Goal: Information Seeking & Learning: Learn about a topic

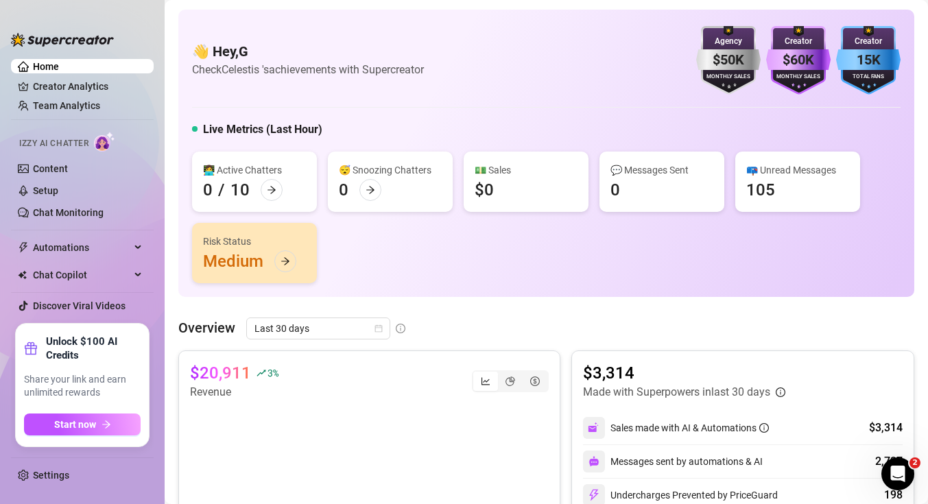
scroll to position [509, 0]
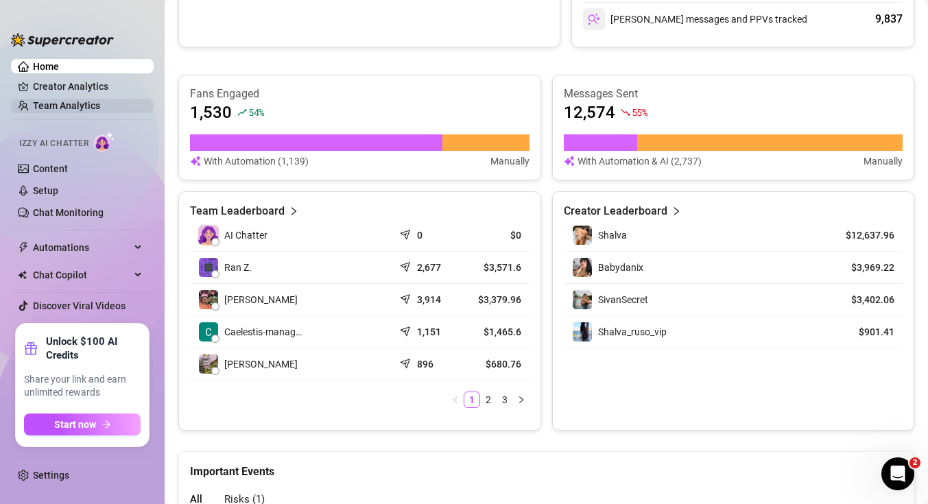
click at [99, 104] on link "Team Analytics" at bounding box center [66, 105] width 67 height 11
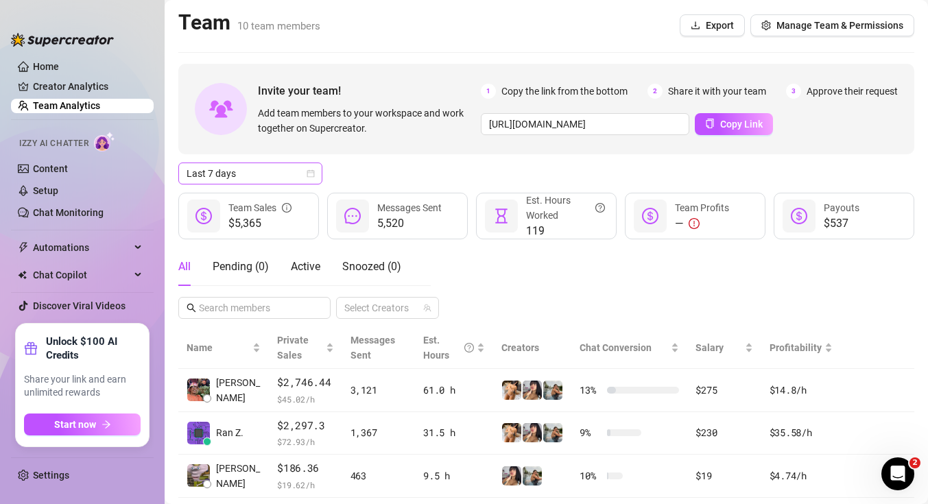
click at [250, 179] on span "Last 7 days" at bounding box center [250, 173] width 128 height 21
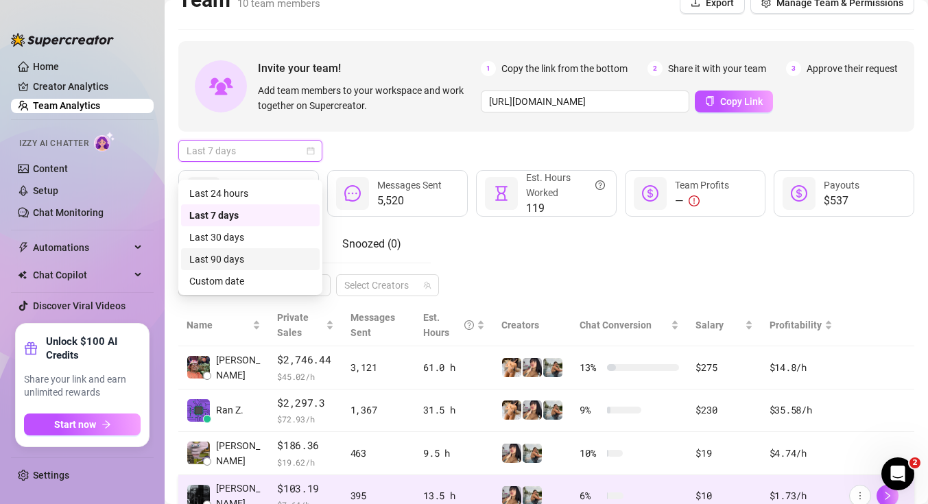
scroll to position [129, 0]
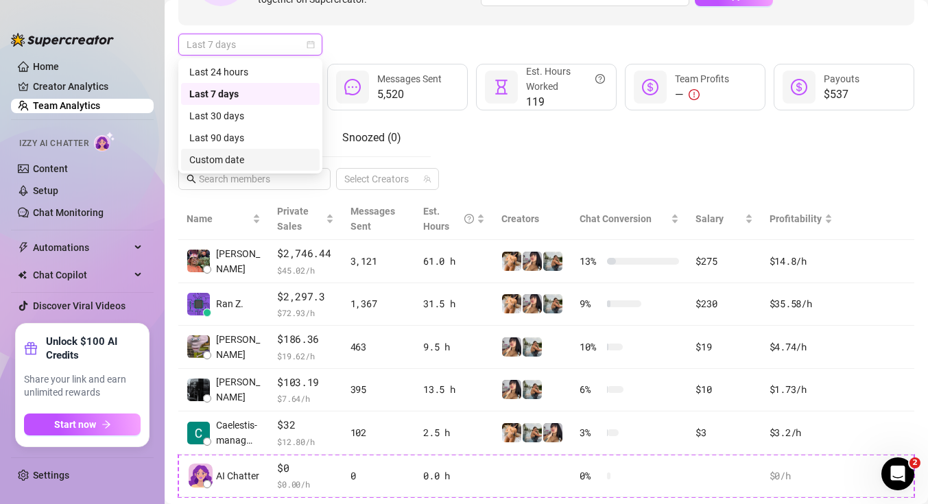
click at [261, 163] on div "Custom date" at bounding box center [250, 159] width 122 height 15
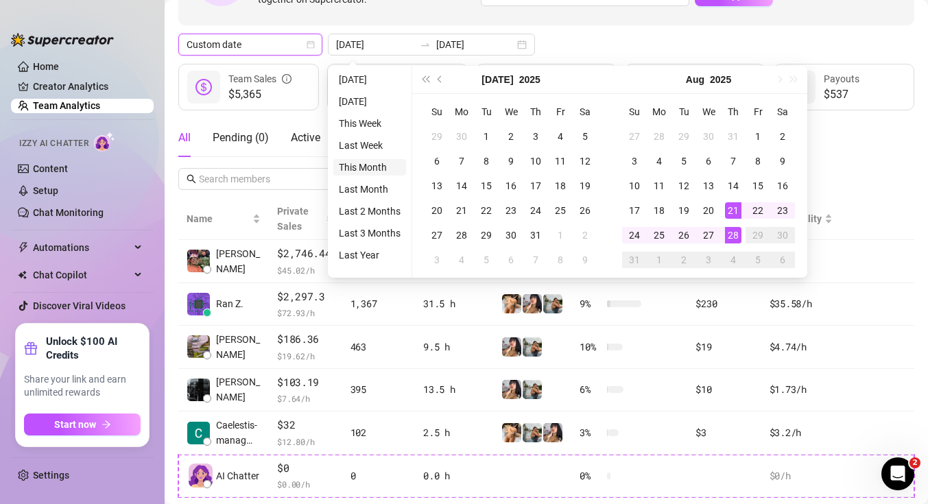
type input "[DATE]"
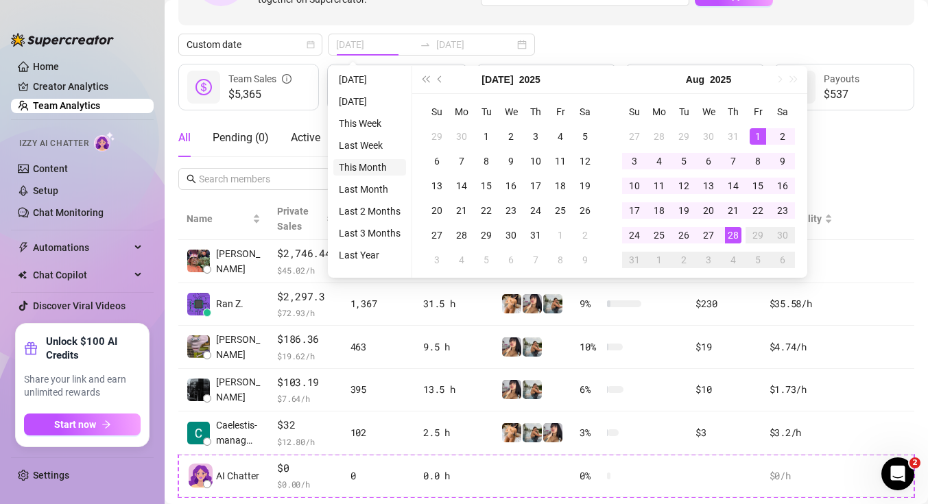
click at [374, 171] on li "This Month" at bounding box center [369, 167] width 73 height 16
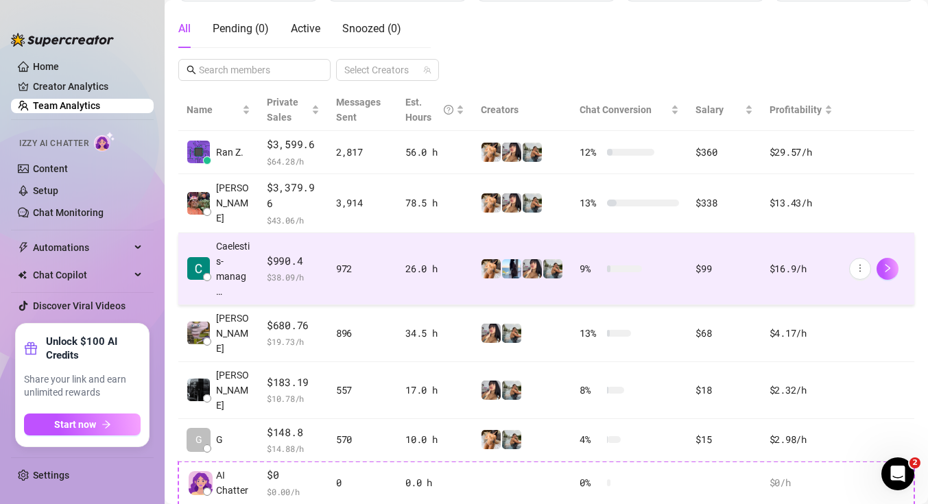
scroll to position [241, 0]
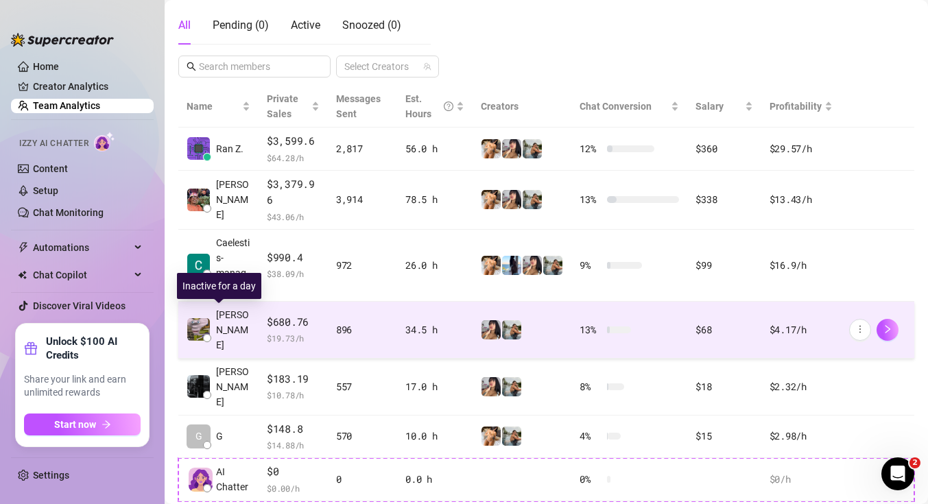
click at [237, 313] on span "[PERSON_NAME]" at bounding box center [233, 329] width 34 height 45
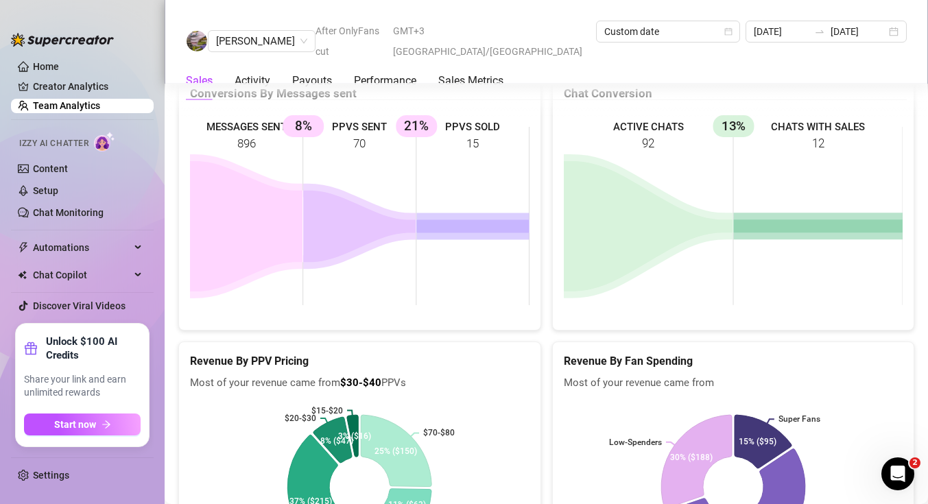
scroll to position [2042, 0]
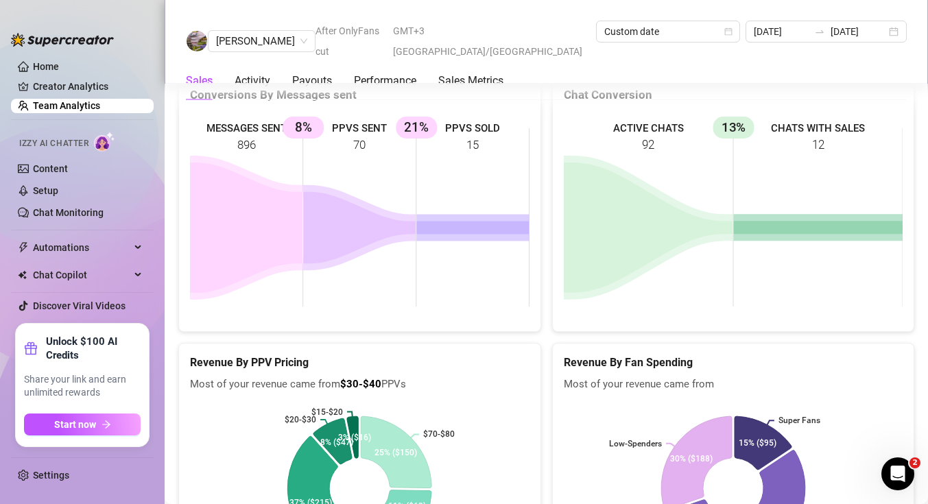
click at [100, 107] on link "Team Analytics" at bounding box center [66, 105] width 67 height 11
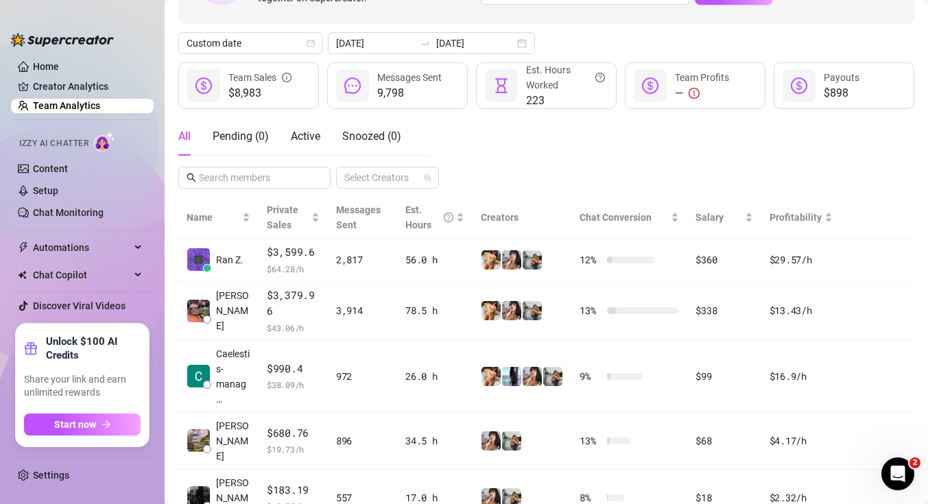
scroll to position [131, 0]
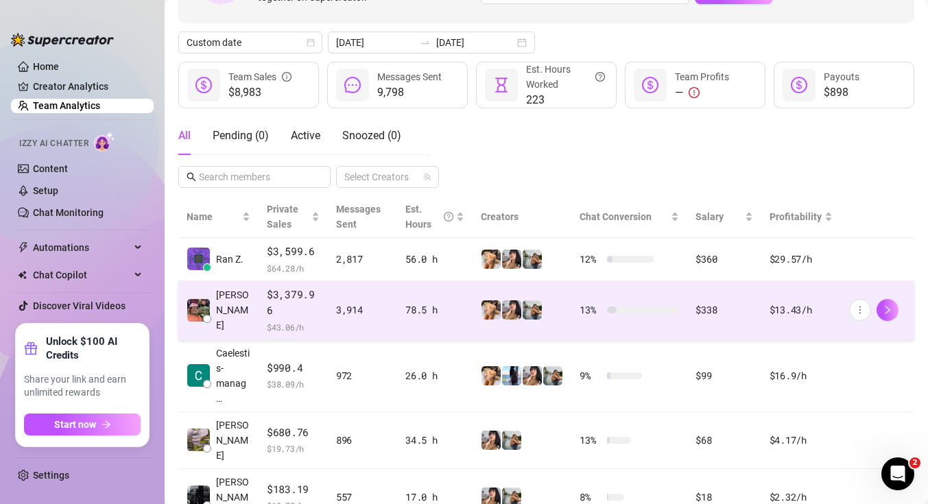
click at [304, 311] on span "$3,379.96" at bounding box center [293, 303] width 53 height 32
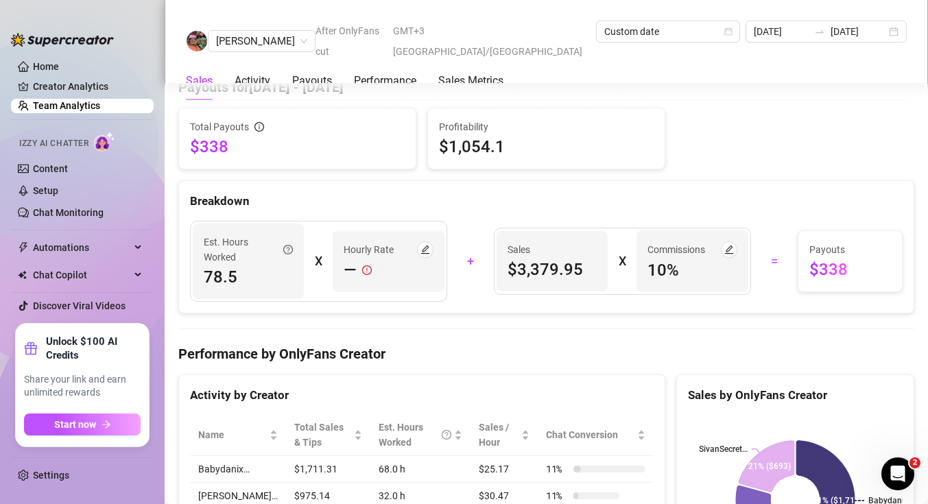
scroll to position [1545, 0]
drag, startPoint x: 666, startPoint y: 267, endPoint x: 656, endPoint y: 268, distance: 9.6
click at [656, 268] on span "10 %" at bounding box center [691, 269] width 89 height 22
click at [735, 245] on button "button" at bounding box center [729, 249] width 16 height 16
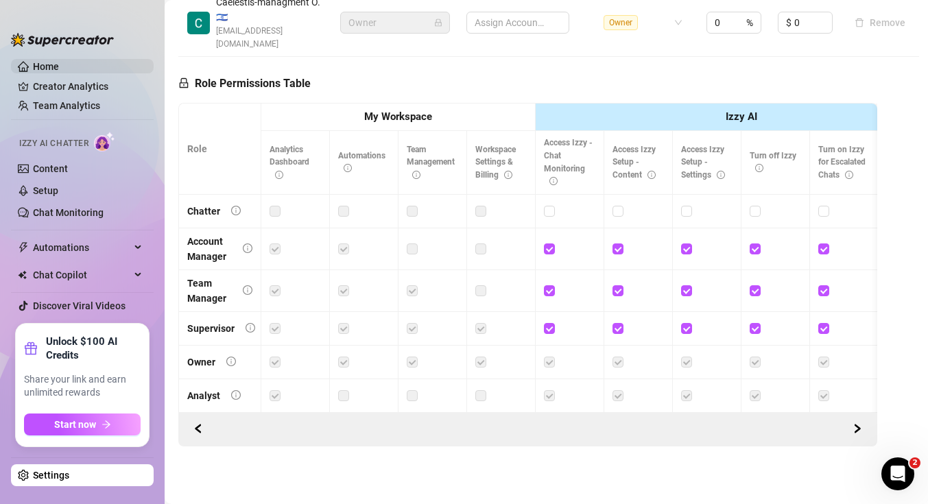
scroll to position [739, 0]
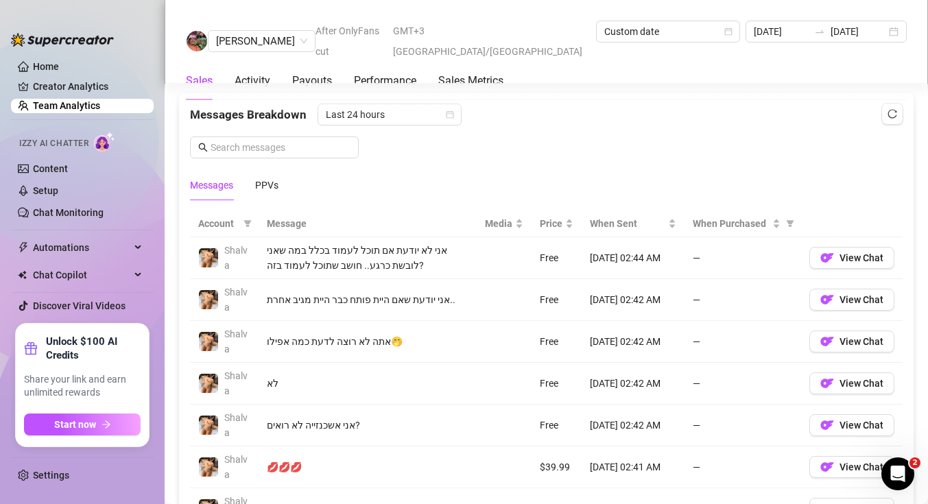
scroll to position [884, 0]
click at [263, 189] on div "PPVs" at bounding box center [266, 186] width 23 height 15
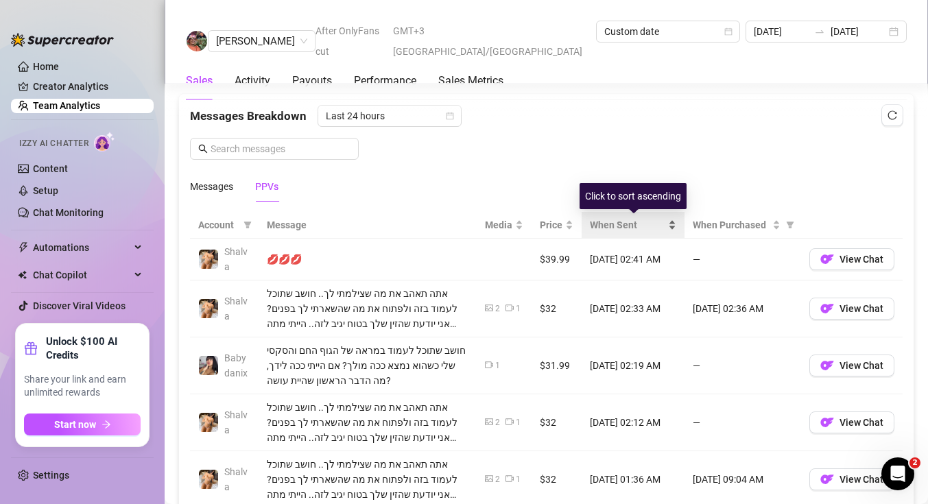
click at [629, 228] on span "When Sent" at bounding box center [627, 224] width 75 height 15
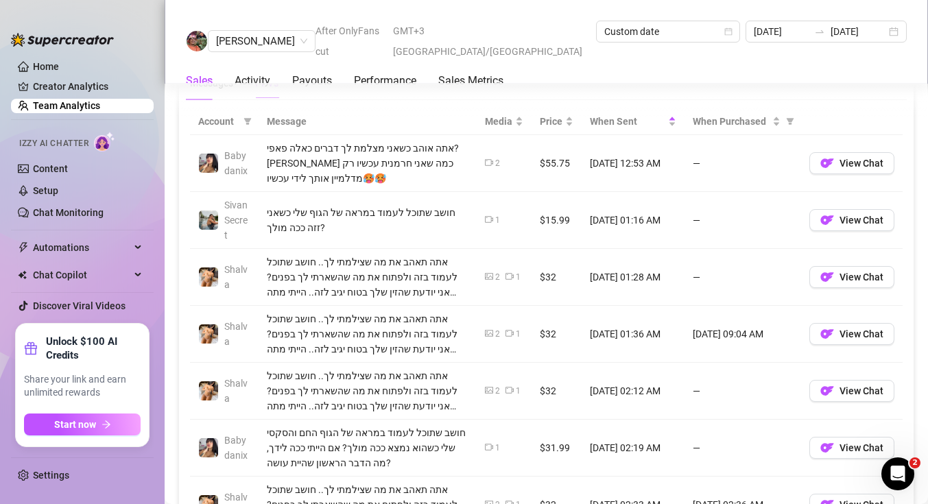
scroll to position [990, 0]
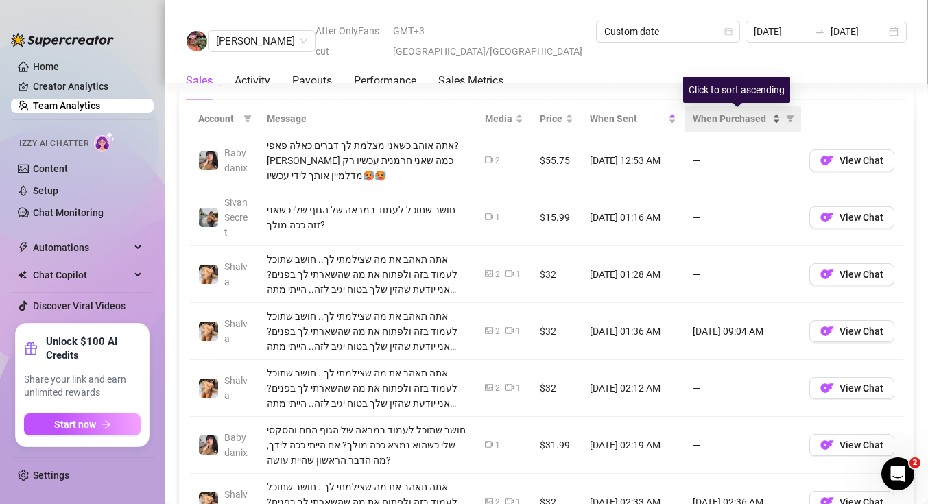
click at [727, 121] on span "When Purchased" at bounding box center [730, 118] width 77 height 15
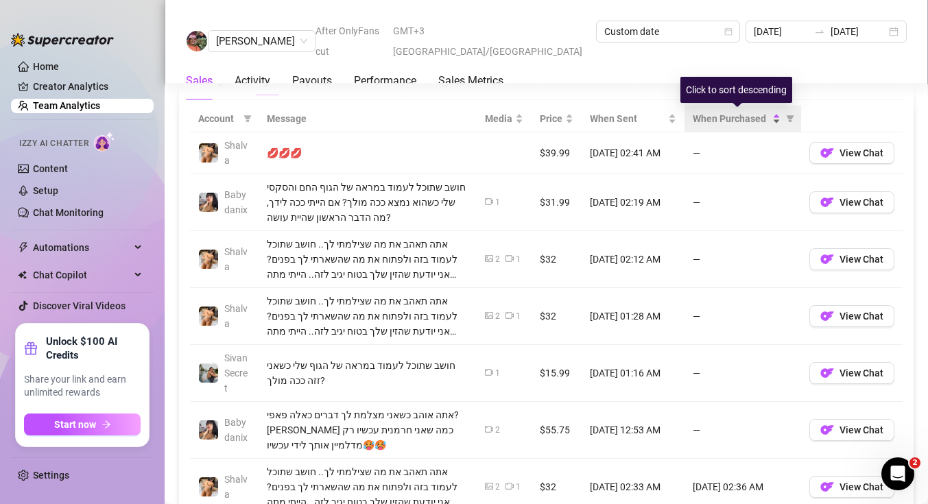
click at [727, 121] on span "When Purchased" at bounding box center [730, 118] width 77 height 15
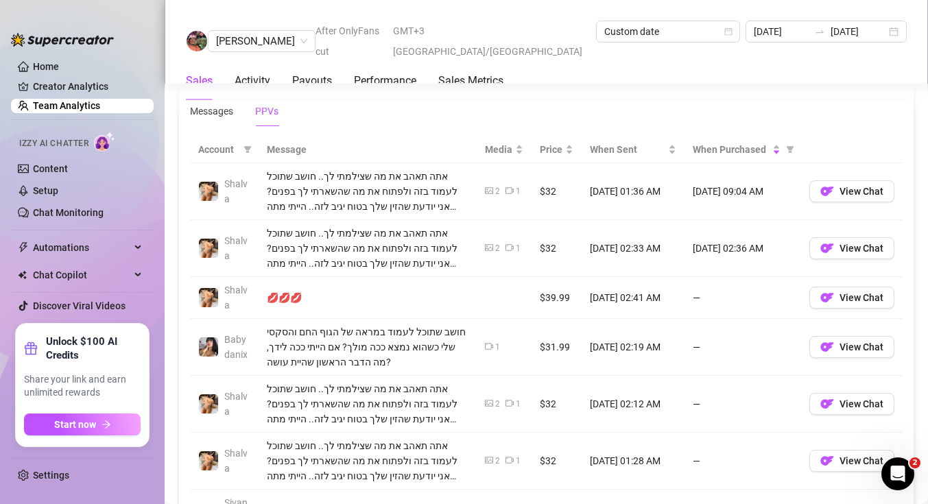
scroll to position [913, 0]
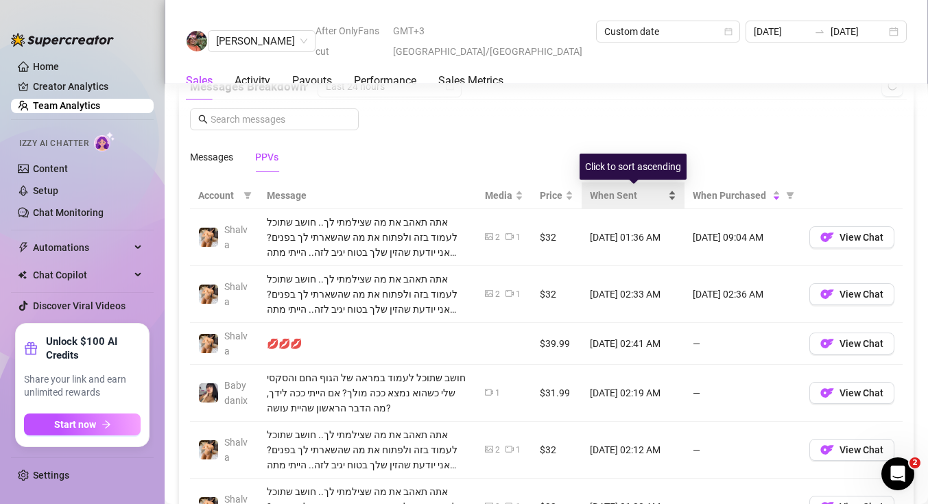
click at [625, 194] on span "When Sent" at bounding box center [627, 195] width 75 height 15
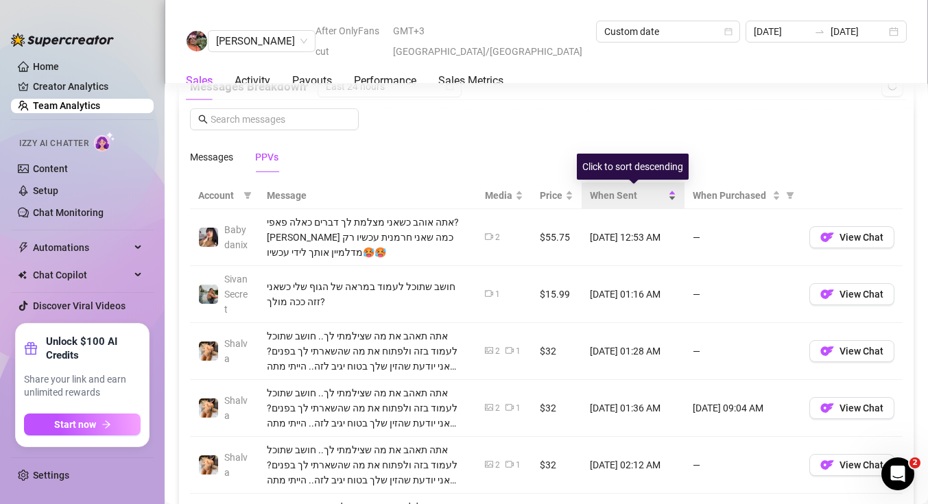
click at [660, 196] on span "When Sent" at bounding box center [627, 195] width 75 height 15
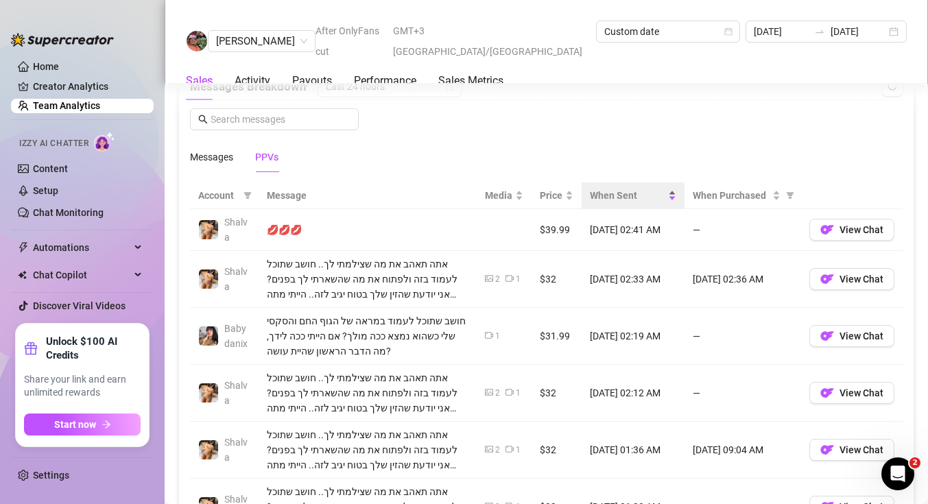
click at [647, 189] on span "When Sent" at bounding box center [627, 195] width 75 height 15
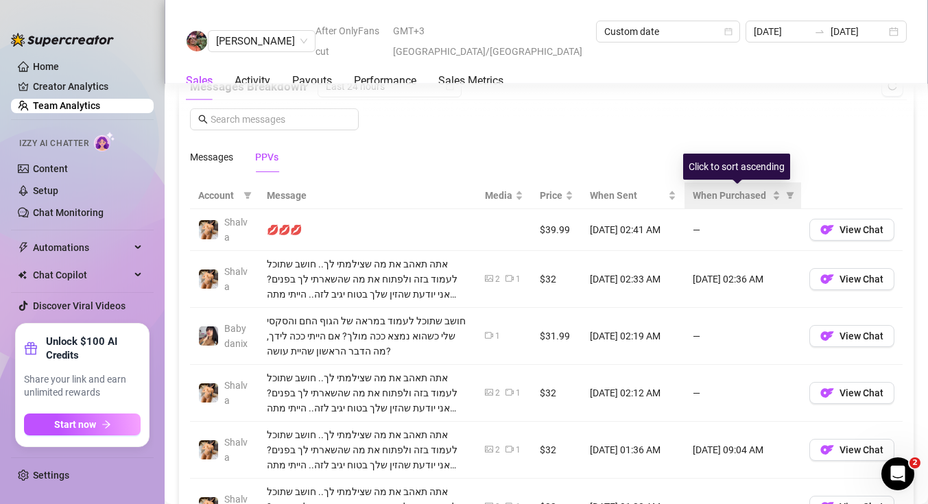
click at [747, 186] on th "When Purchased" at bounding box center [742, 195] width 117 height 27
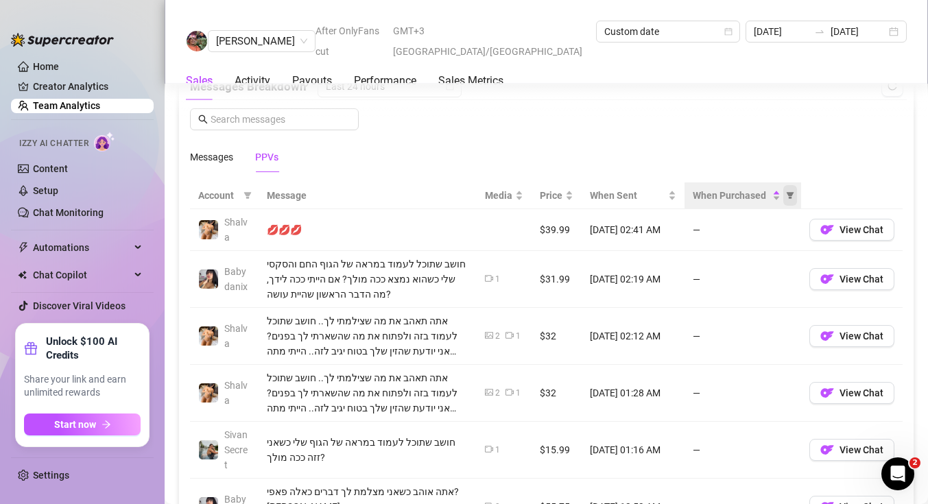
click at [791, 195] on icon "filter" at bounding box center [790, 195] width 8 height 7
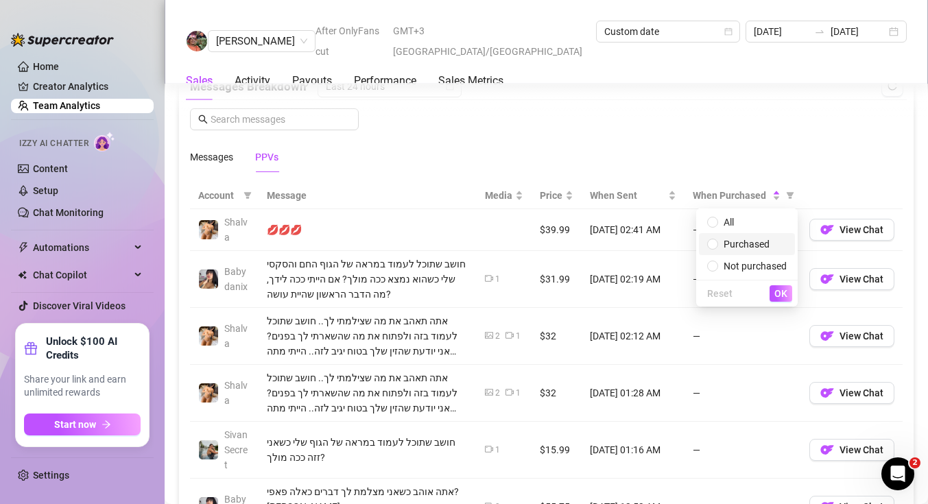
click at [720, 246] on span "Purchased" at bounding box center [747, 244] width 80 height 15
radio input "true"
click at [778, 295] on span "OK" at bounding box center [780, 293] width 13 height 11
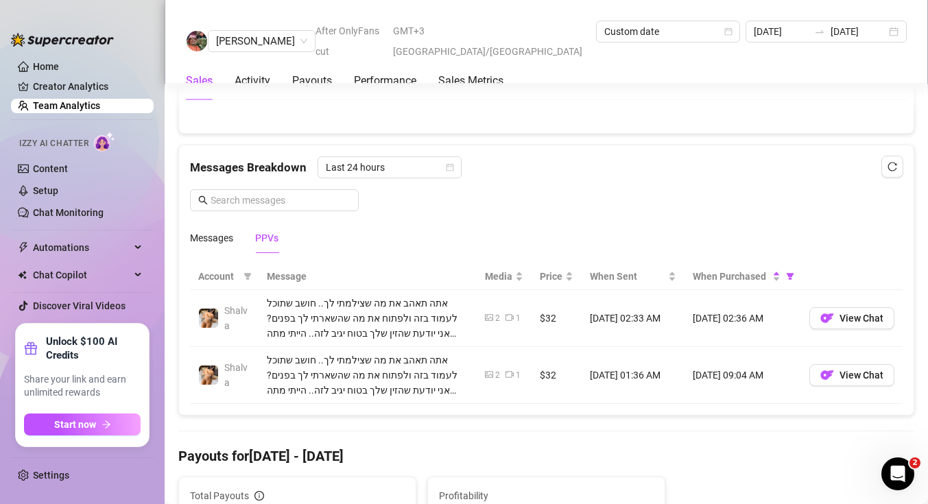
scroll to position [792, 0]
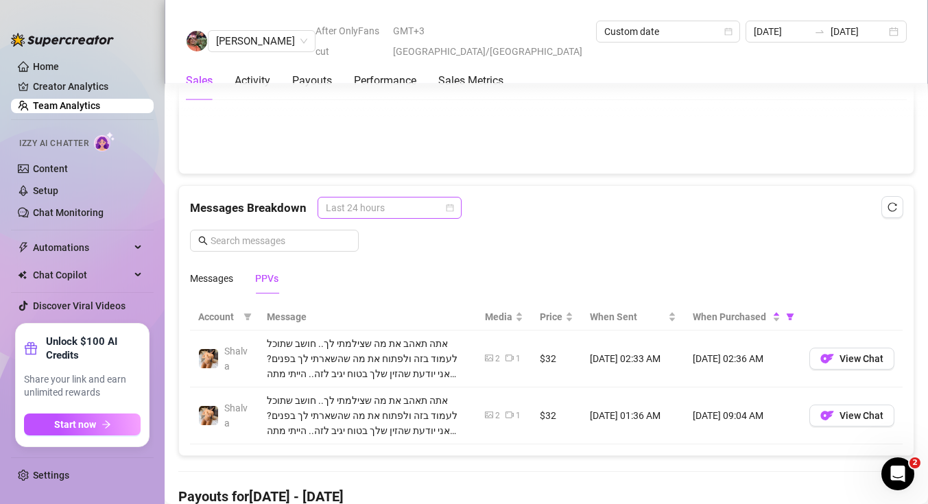
click at [412, 210] on span "Last 24 hours" at bounding box center [390, 207] width 128 height 21
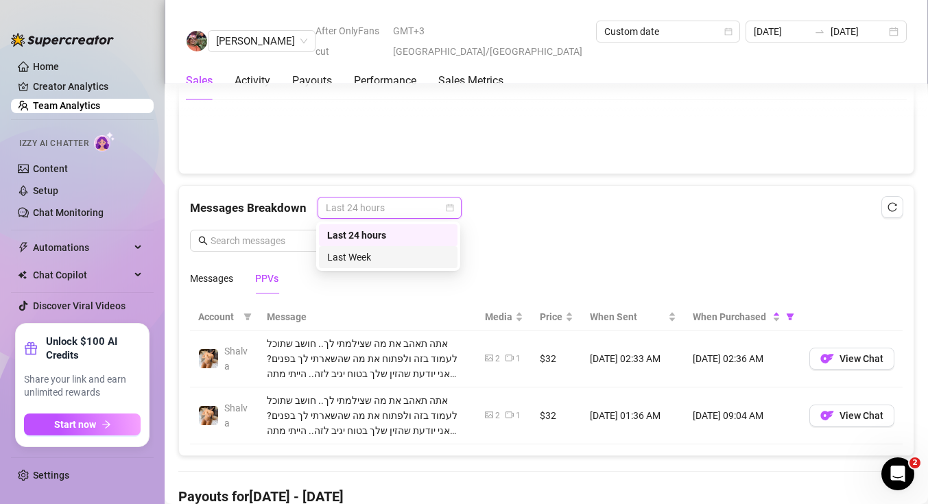
click at [370, 254] on div "Last Week" at bounding box center [388, 257] width 122 height 15
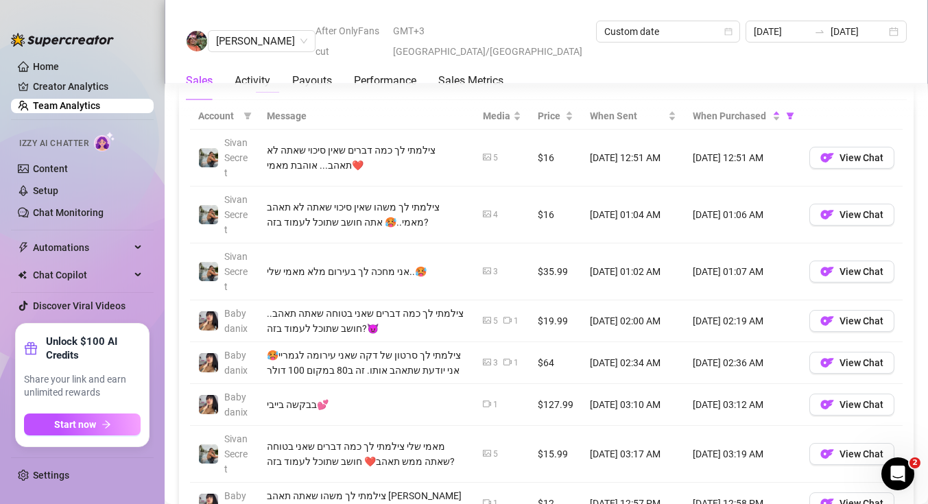
scroll to position [1014, 0]
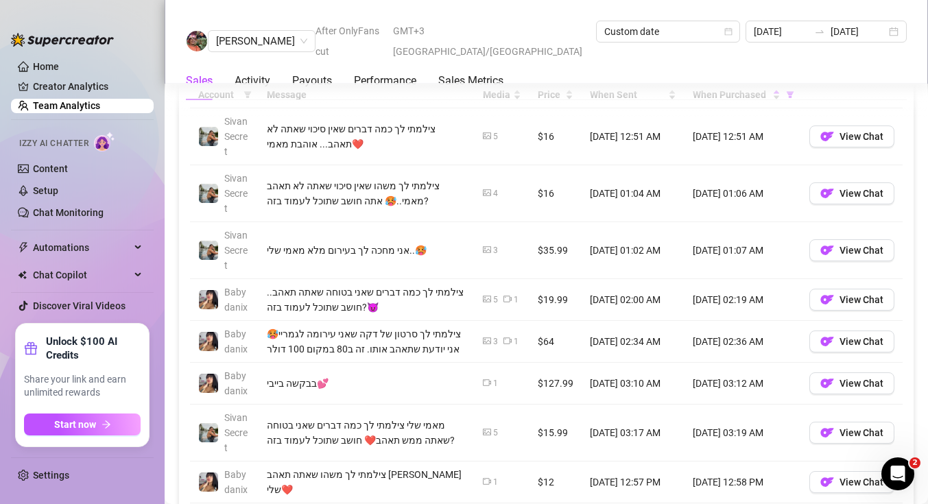
drag, startPoint x: 773, startPoint y: 135, endPoint x: 720, endPoint y: 141, distance: 53.8
click at [720, 141] on td "[DATE] 12:51 AM" at bounding box center [742, 136] width 117 height 57
click at [725, 151] on td "[DATE] 12:51 AM" at bounding box center [742, 136] width 117 height 57
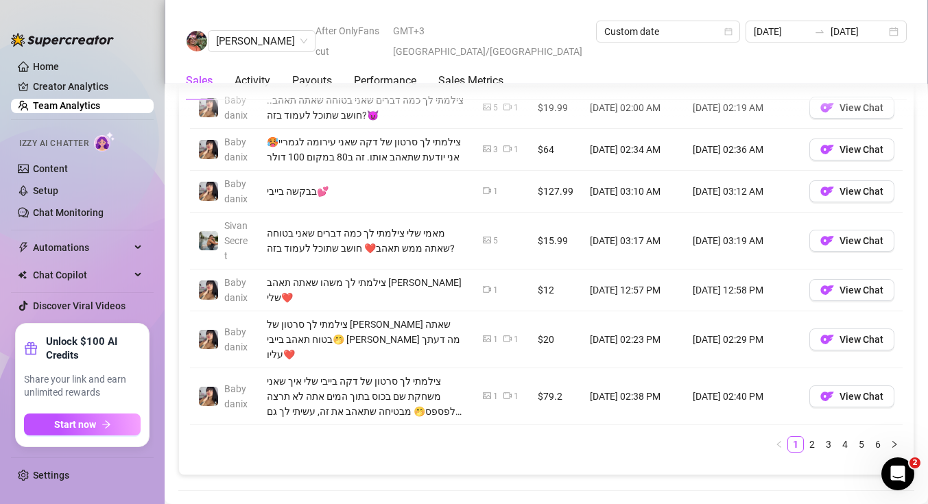
scroll to position [1223, 0]
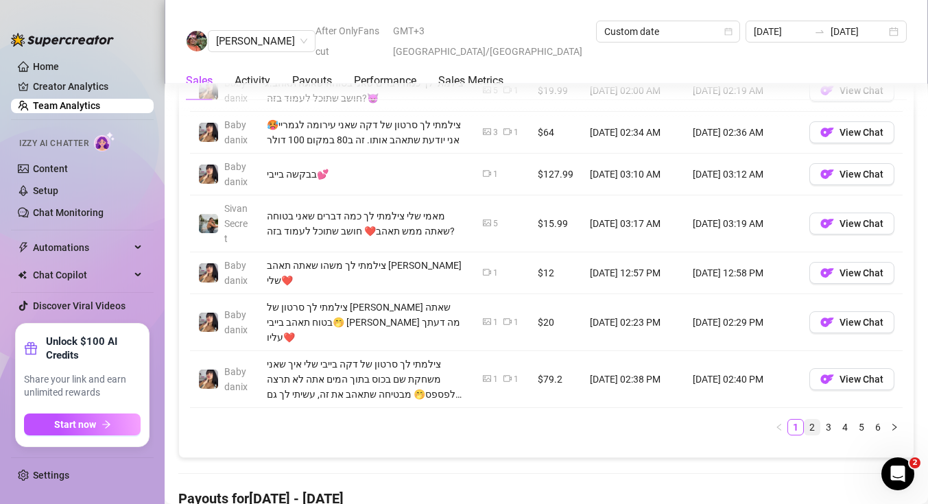
click at [815, 420] on link "2" at bounding box center [811, 427] width 15 height 15
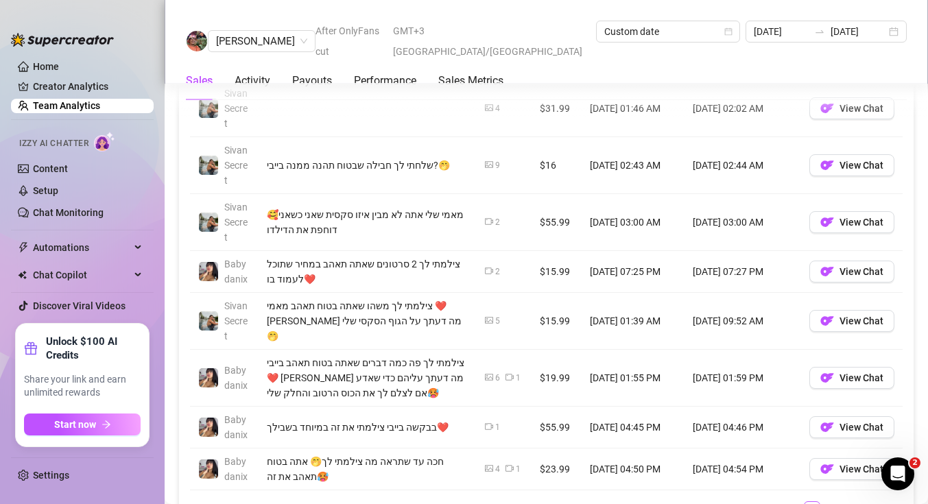
scroll to position [1160, 0]
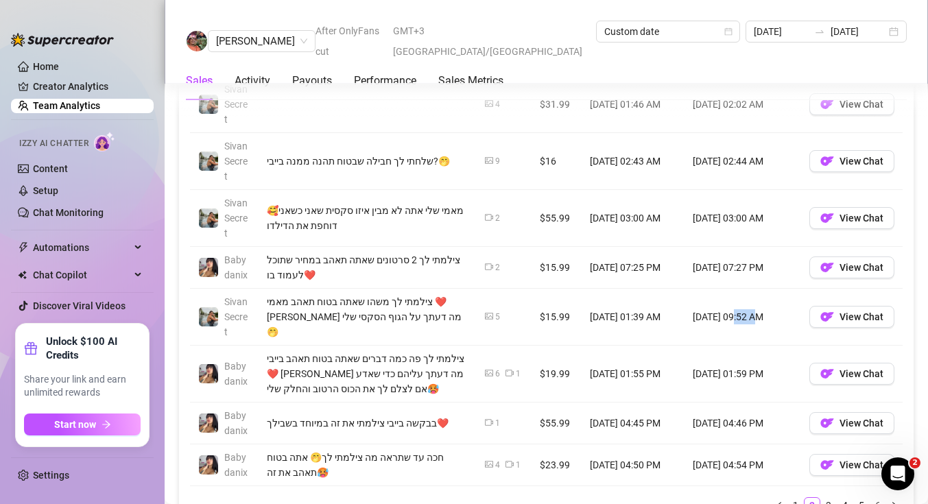
drag, startPoint x: 753, startPoint y: 315, endPoint x: 732, endPoint y: 319, distance: 20.9
click at [732, 319] on td "[DATE] 09:52 AM" at bounding box center [742, 317] width 117 height 57
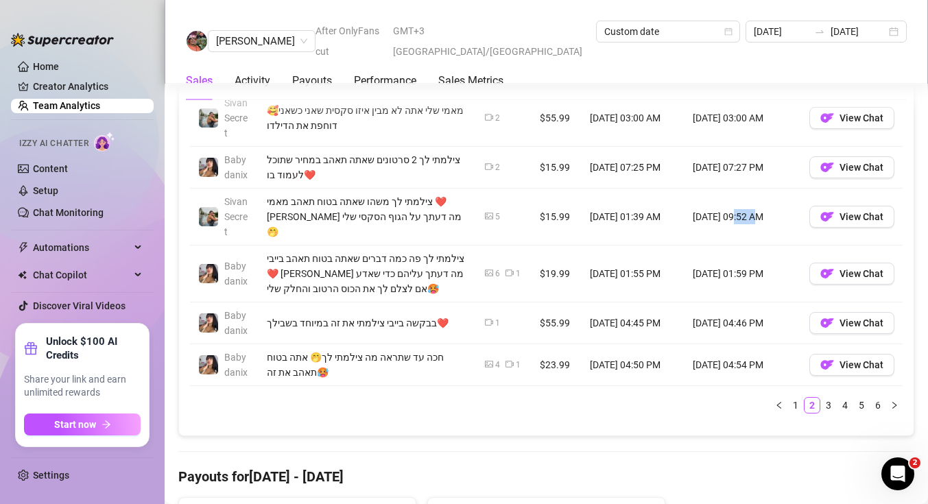
scroll to position [1264, 0]
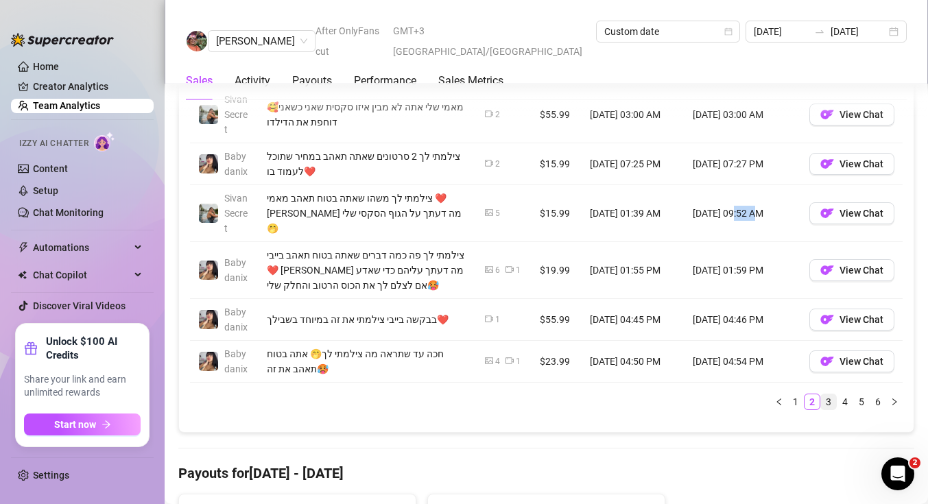
click at [826, 402] on link "3" at bounding box center [828, 401] width 15 height 15
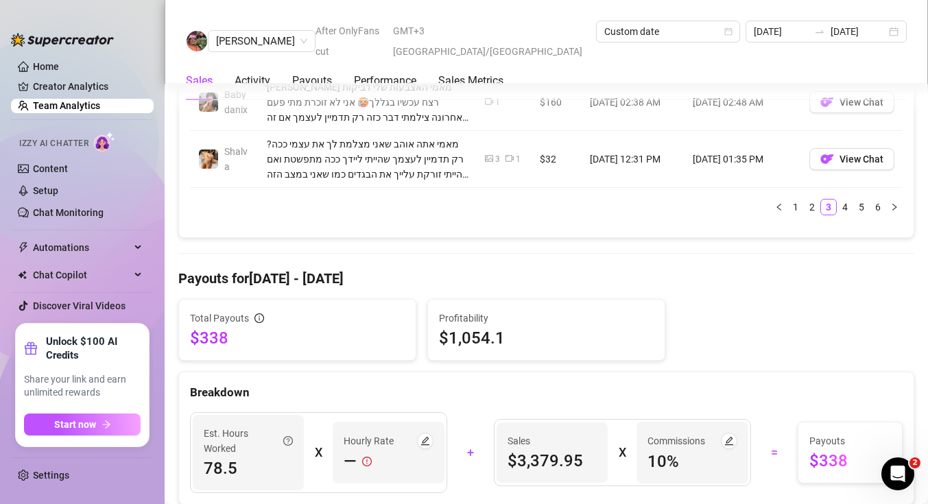
scroll to position [1458, 0]
click at [839, 208] on link "4" at bounding box center [844, 207] width 15 height 15
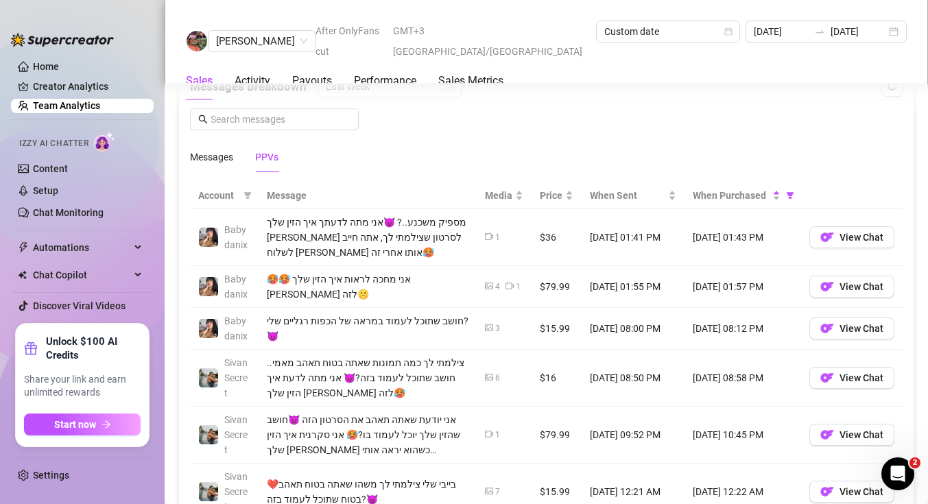
scroll to position [906, 0]
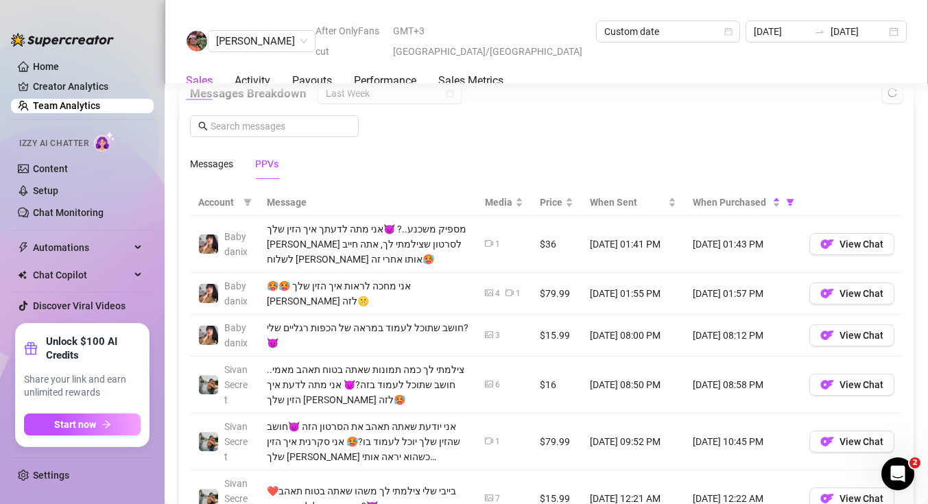
click at [47, 104] on link "Team Analytics" at bounding box center [66, 105] width 67 height 11
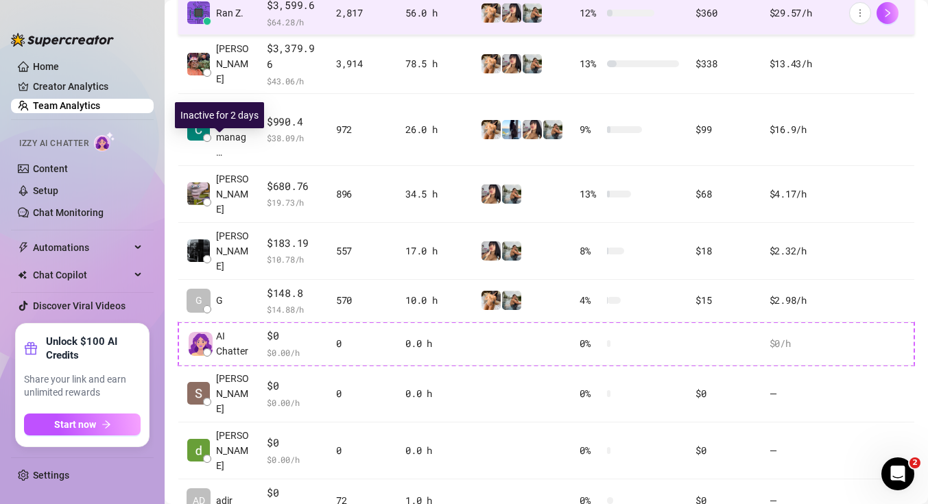
scroll to position [268, 0]
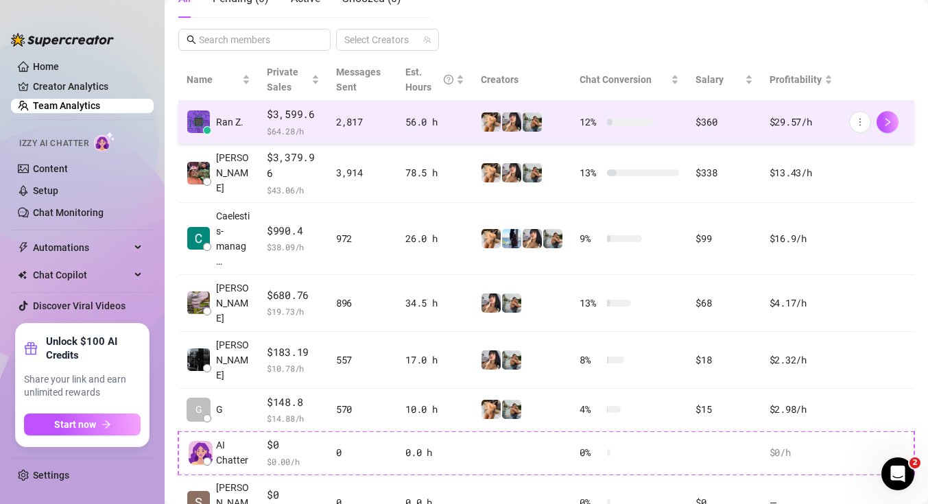
click at [304, 128] on span "$ 64.28 /h" at bounding box center [293, 131] width 53 height 14
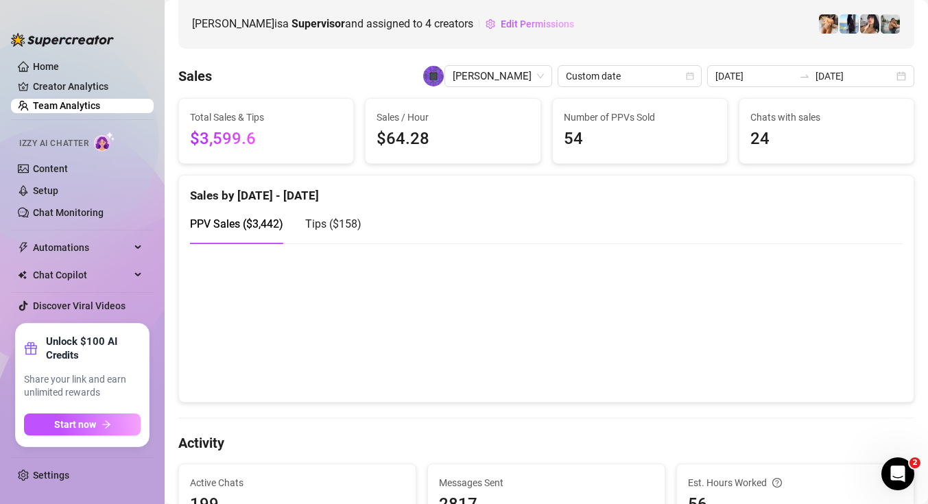
scroll to position [196, 0]
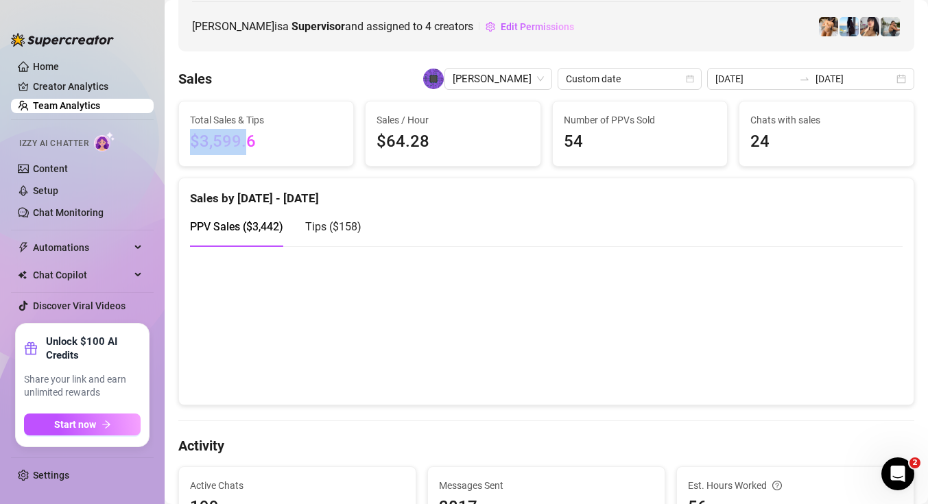
drag, startPoint x: 186, startPoint y: 138, endPoint x: 246, endPoint y: 138, distance: 60.3
click at [246, 138] on div "Total Sales & Tips $3,599.6" at bounding box center [266, 133] width 174 height 64
click at [219, 165] on div "Total Sales & Tips $3,599.6" at bounding box center [266, 133] width 174 height 64
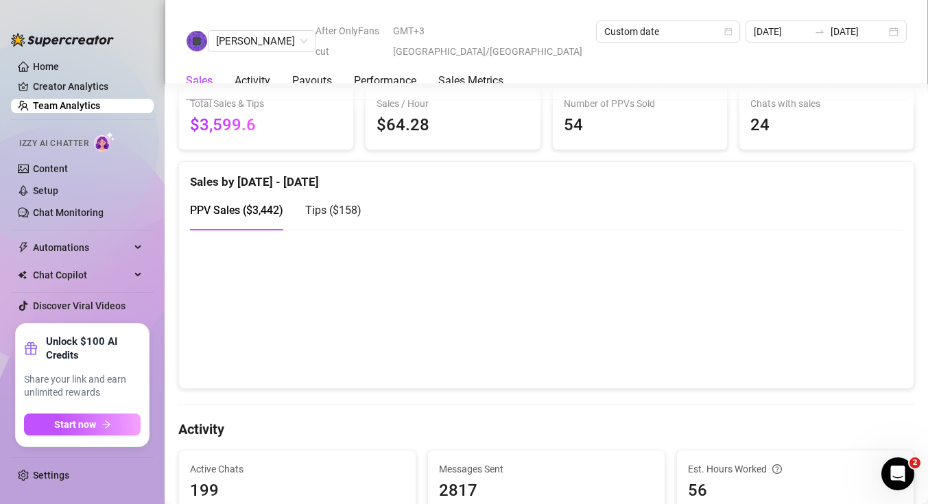
scroll to position [211, 0]
drag, startPoint x: 179, startPoint y: 132, endPoint x: 254, endPoint y: 140, distance: 75.9
click at [254, 140] on div "Total Sales & Tips $3,599.6" at bounding box center [266, 118] width 174 height 64
click at [100, 103] on link "Team Analytics" at bounding box center [66, 105] width 67 height 11
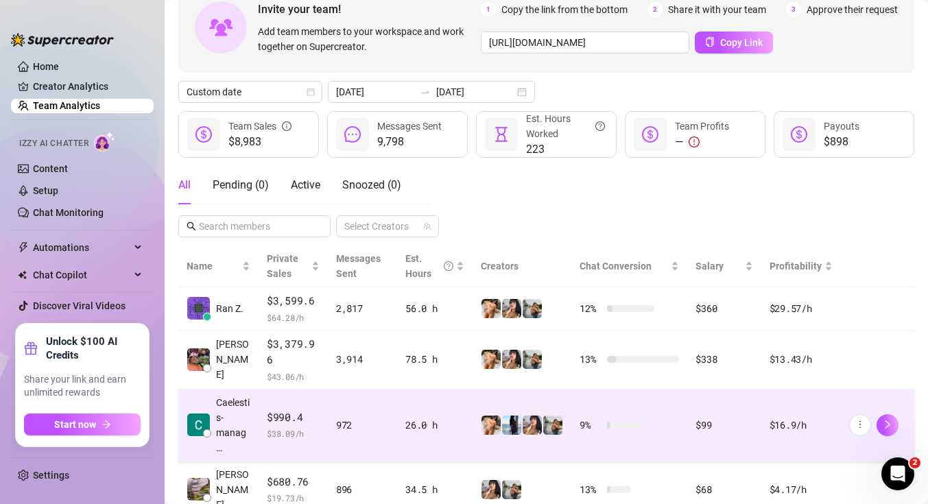
scroll to position [56, 0]
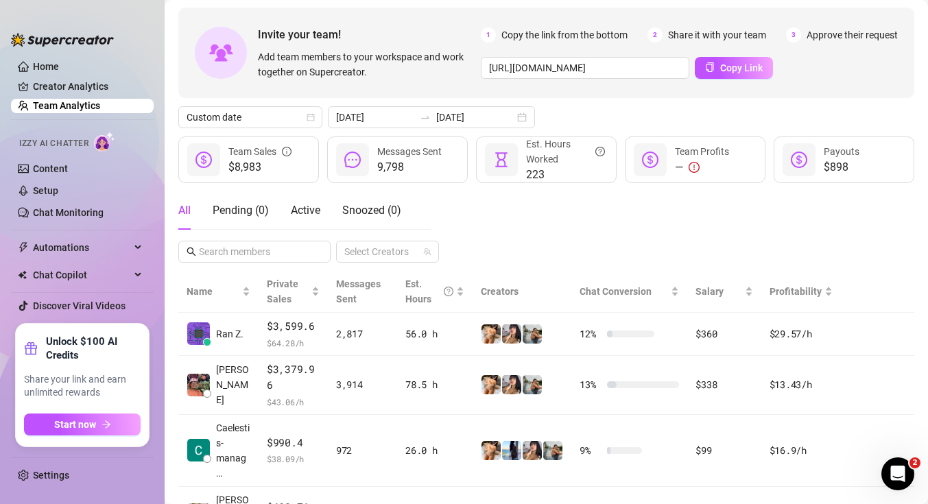
click at [234, 167] on span "$8,983" at bounding box center [259, 167] width 63 height 16
click at [59, 72] on link "Home" at bounding box center [46, 66] width 26 height 11
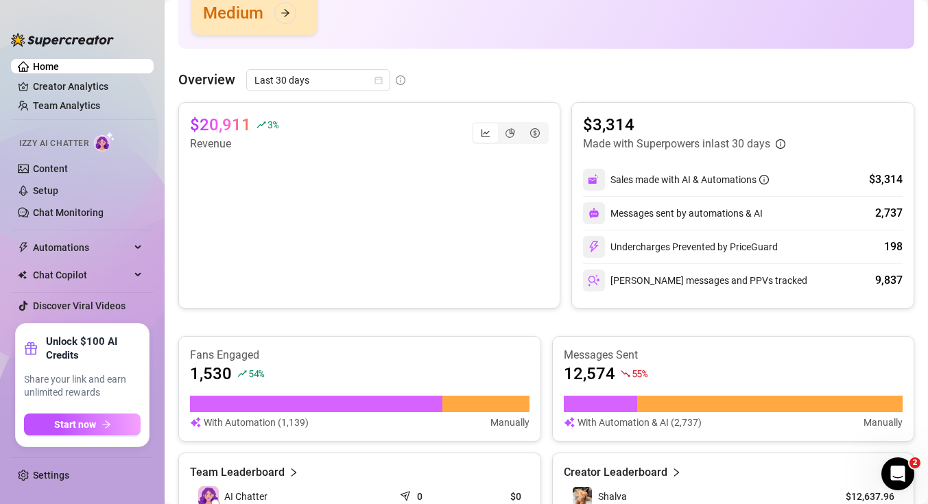
scroll to position [231, 0]
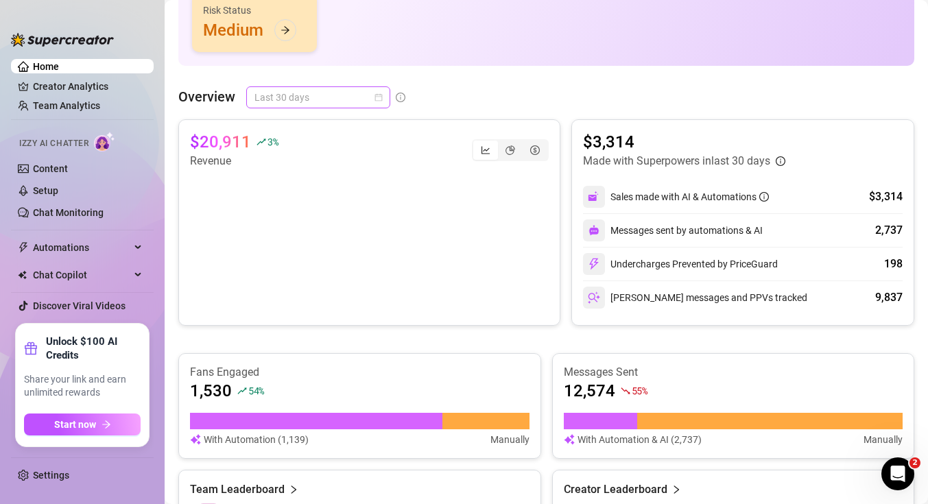
click at [290, 88] on span "Last 30 days" at bounding box center [318, 97] width 128 height 21
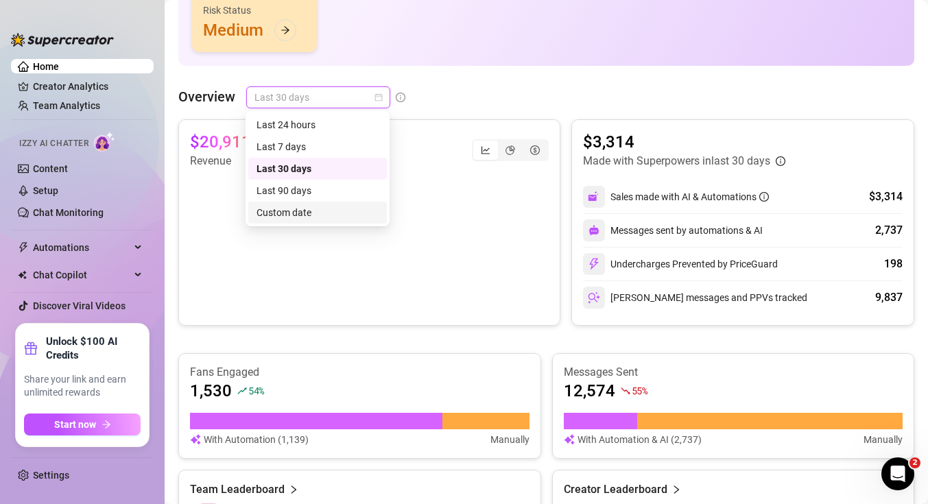
click at [317, 207] on div "Custom date" at bounding box center [317, 212] width 122 height 15
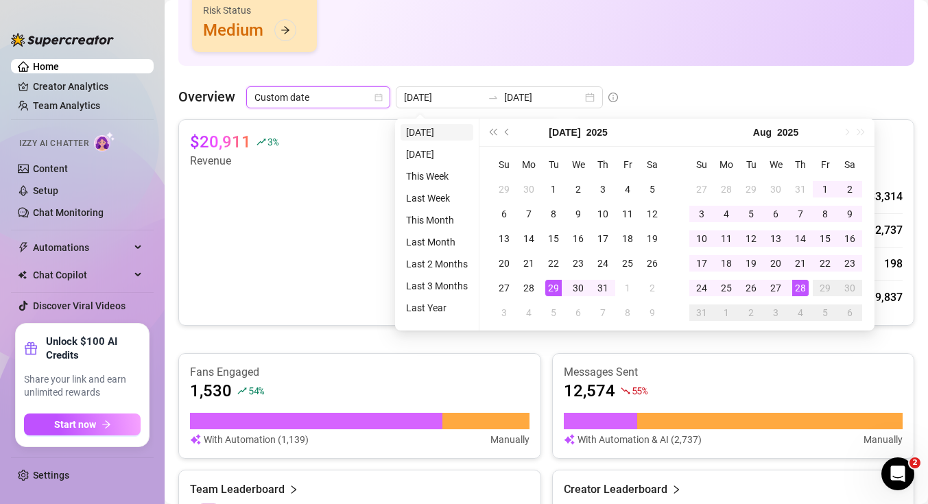
type input "[DATE]"
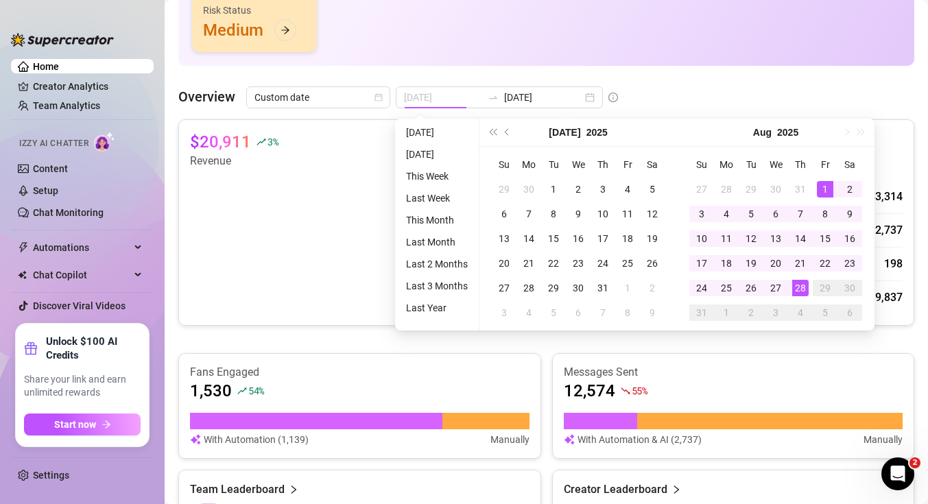
click at [828, 192] on div "1" at bounding box center [825, 189] width 16 height 16
type input "[DATE]"
click at [799, 287] on div "28" at bounding box center [800, 288] width 16 height 16
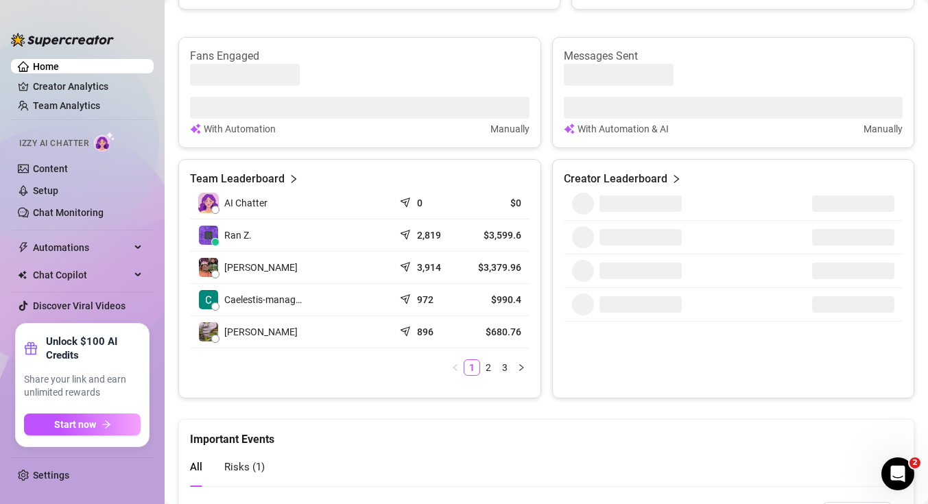
scroll to position [541, 0]
